Goal: Navigation & Orientation: Find specific page/section

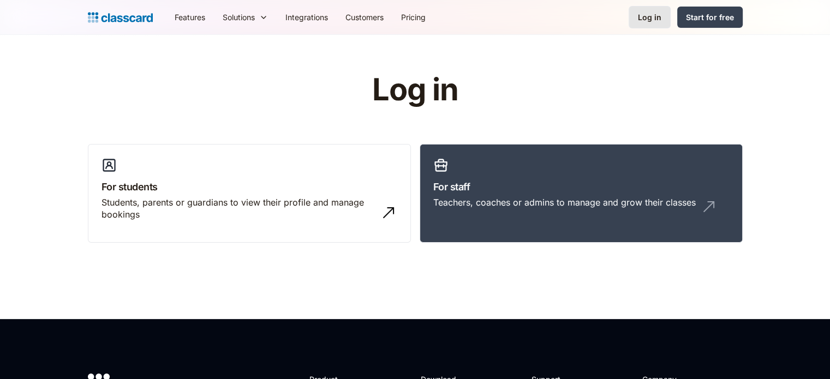
click at [650, 10] on link "Log in" at bounding box center [650, 17] width 42 height 22
click at [498, 181] on h3 "For staff" at bounding box center [581, 187] width 296 height 15
